Goal: Find specific page/section: Find specific page/section

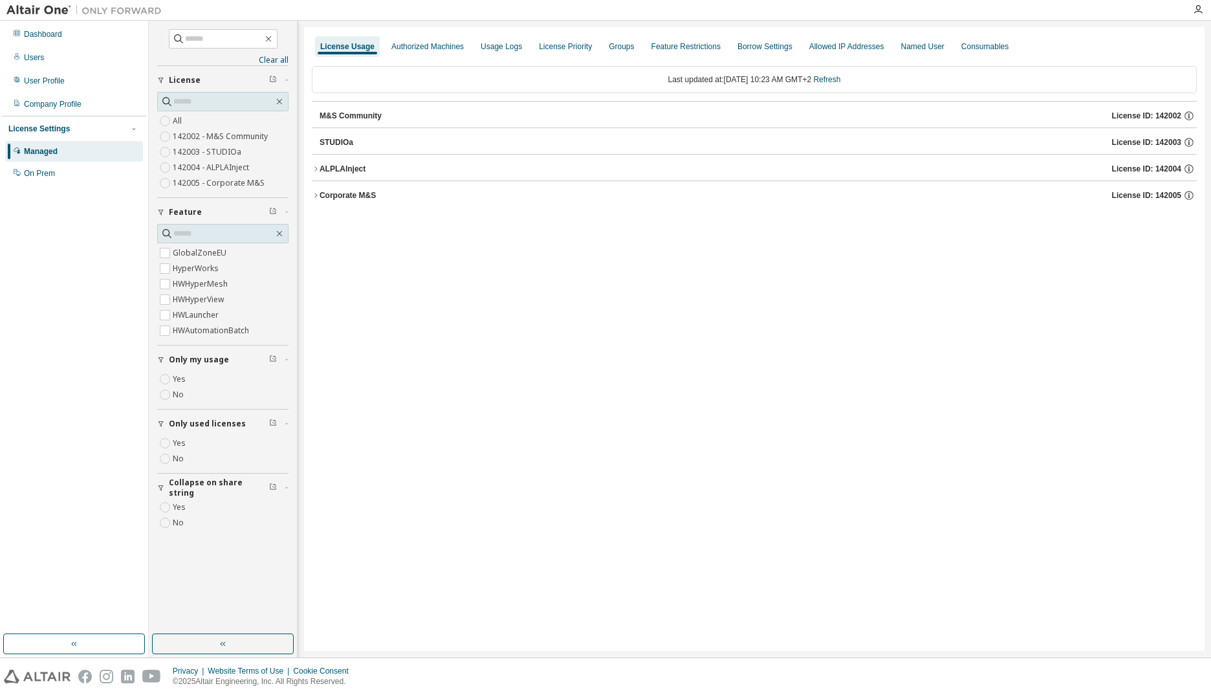
click at [91, 151] on div "Managed" at bounding box center [74, 151] width 138 height 21
click at [63, 167] on div "On Prem" at bounding box center [74, 173] width 138 height 21
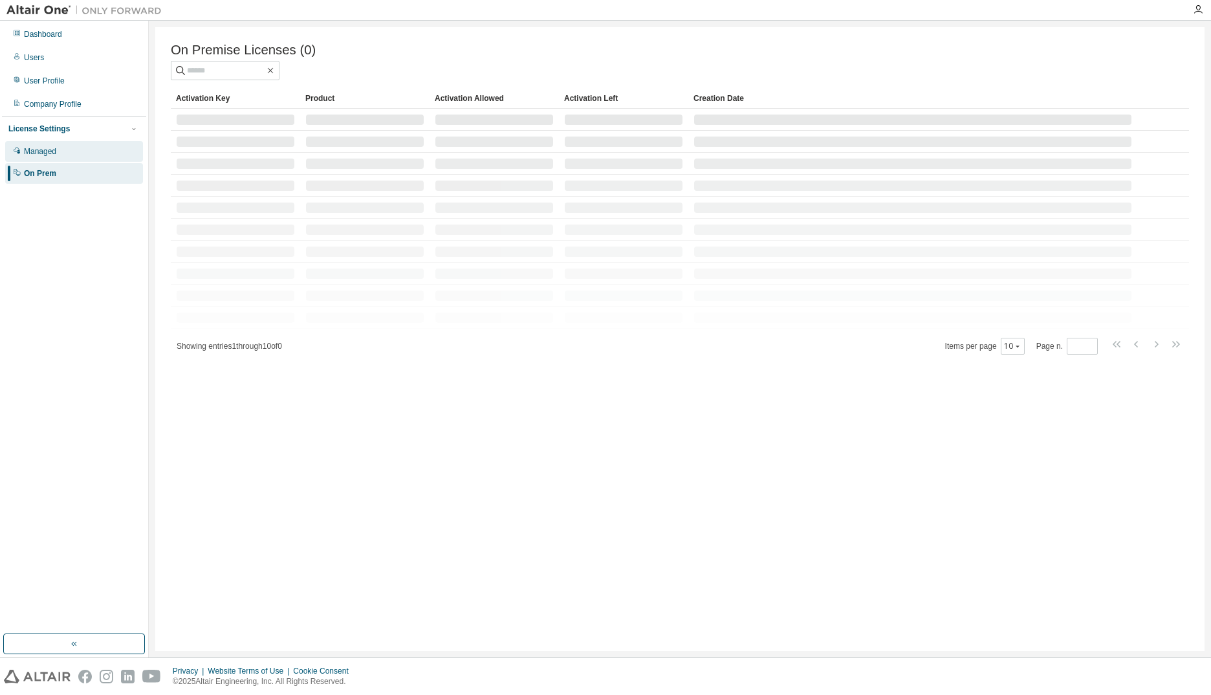
click at [69, 151] on div "Managed" at bounding box center [74, 151] width 138 height 21
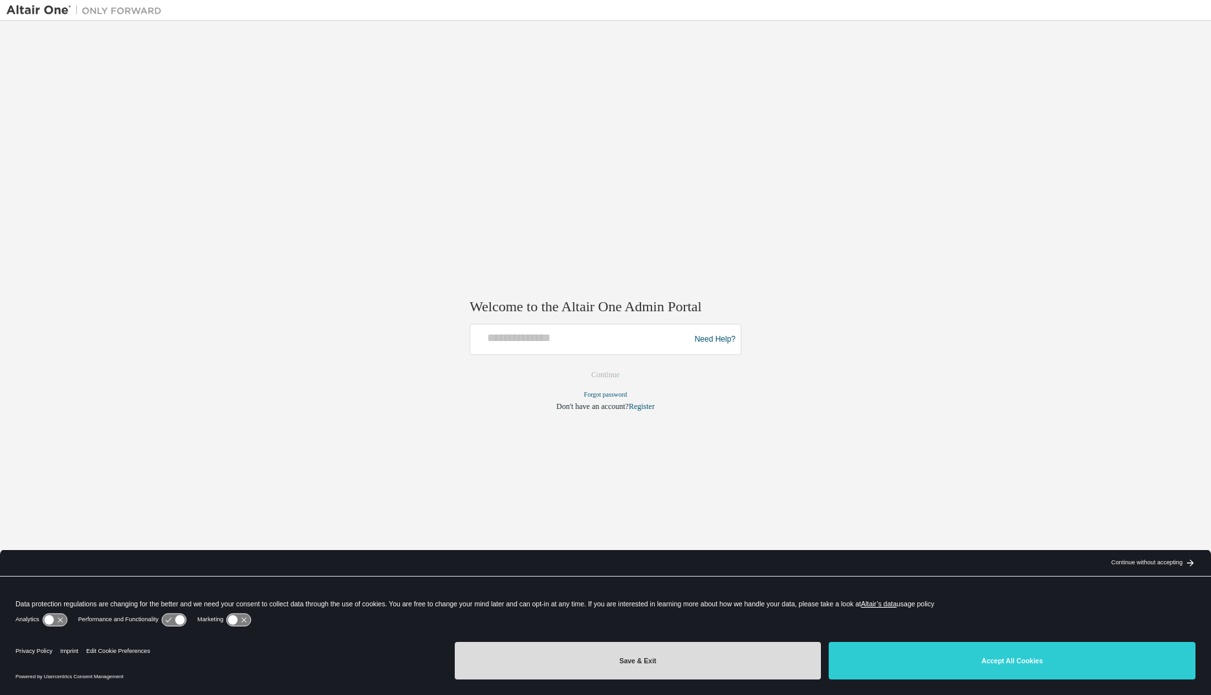
click at [707, 660] on button "Save & Exit" at bounding box center [638, 661] width 367 height 38
